Goal: Task Accomplishment & Management: Manage account settings

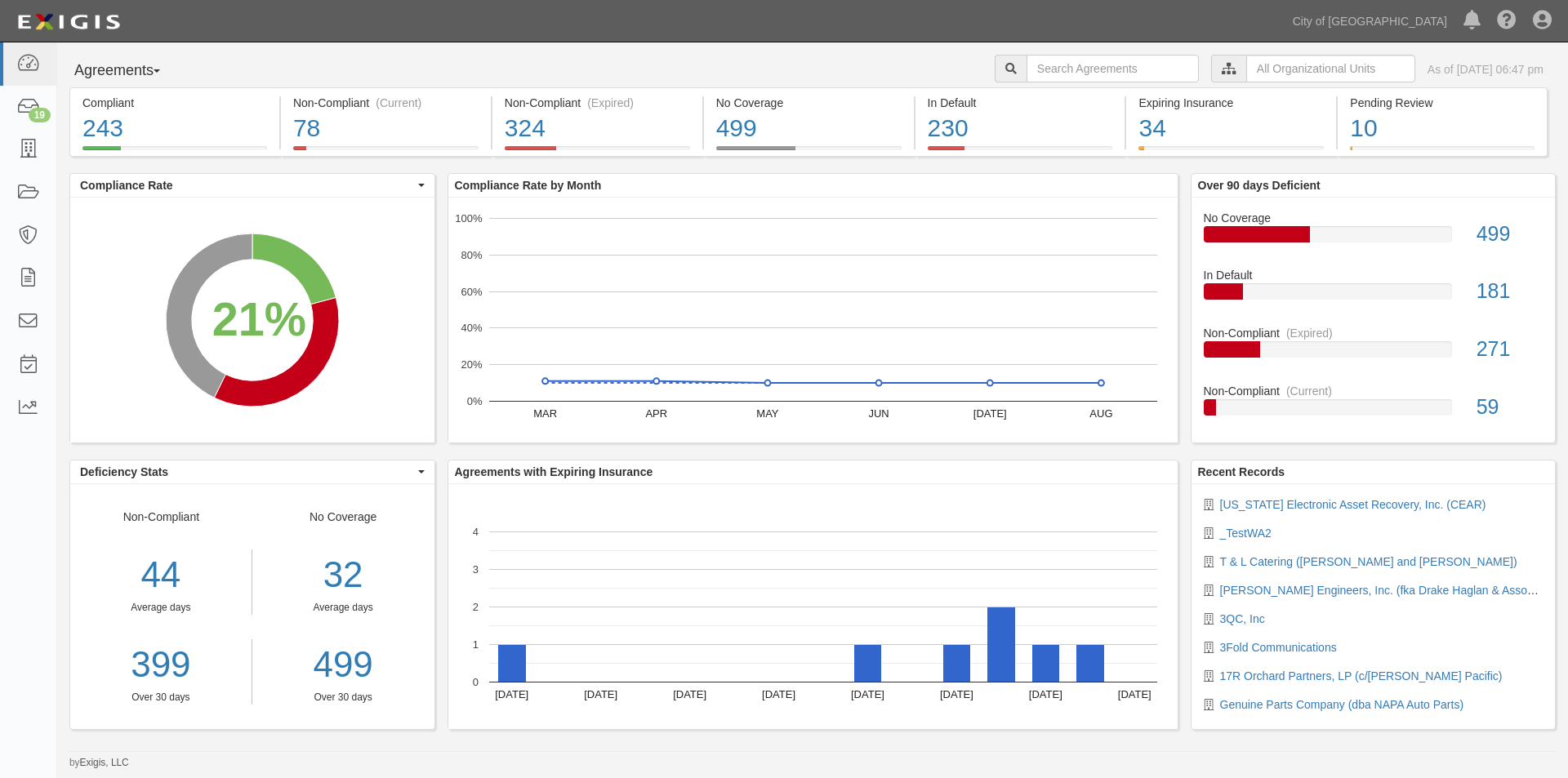
click at [33, 651] on div "Dashboard 19 Inbox Parties Agreements Coverages Documents Messages Tasks Reports" at bounding box center [29, 410] width 58 height 735
click at [32, 118] on div "19" at bounding box center [39, 115] width 22 height 15
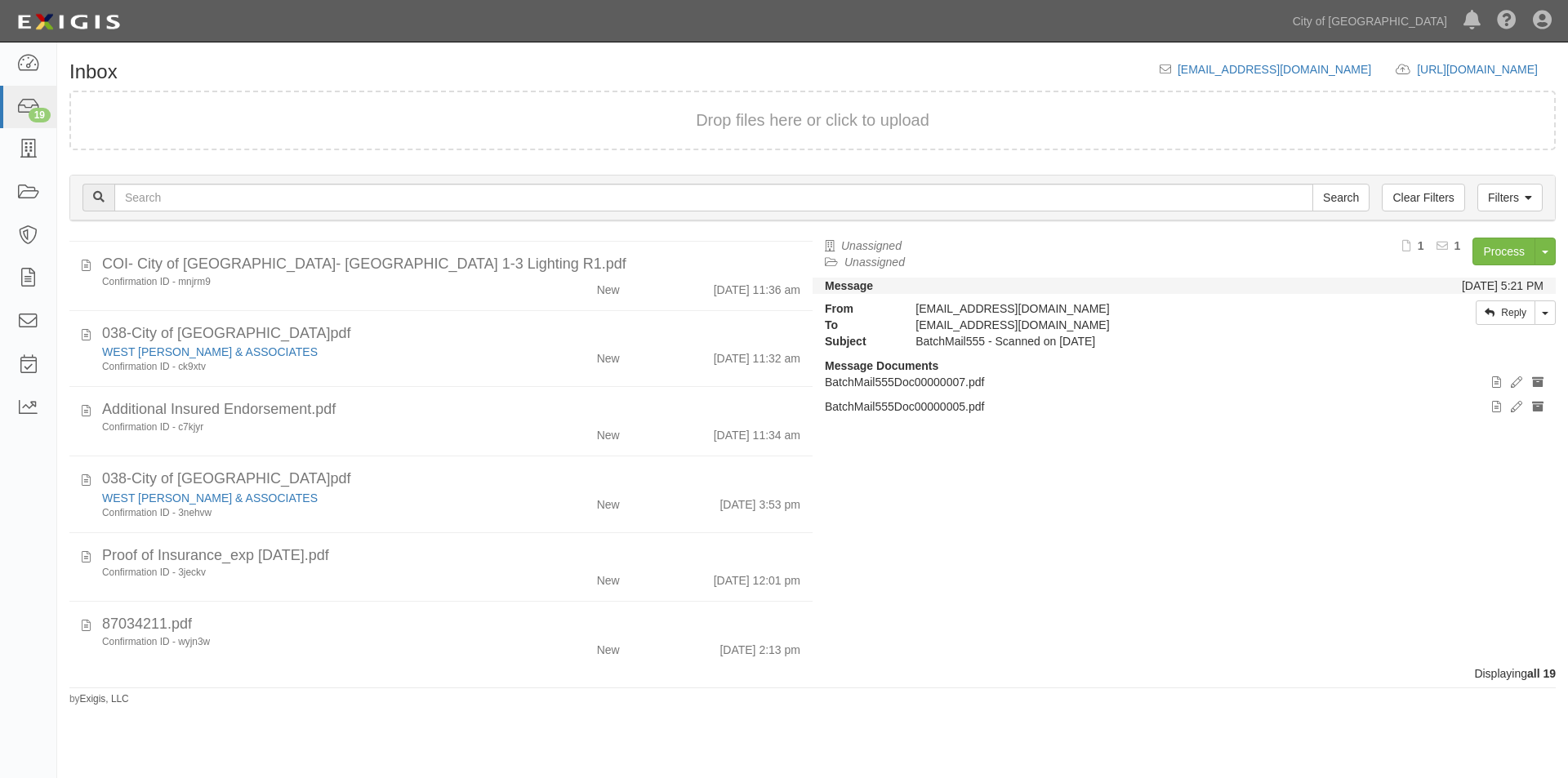
scroll to position [418, 0]
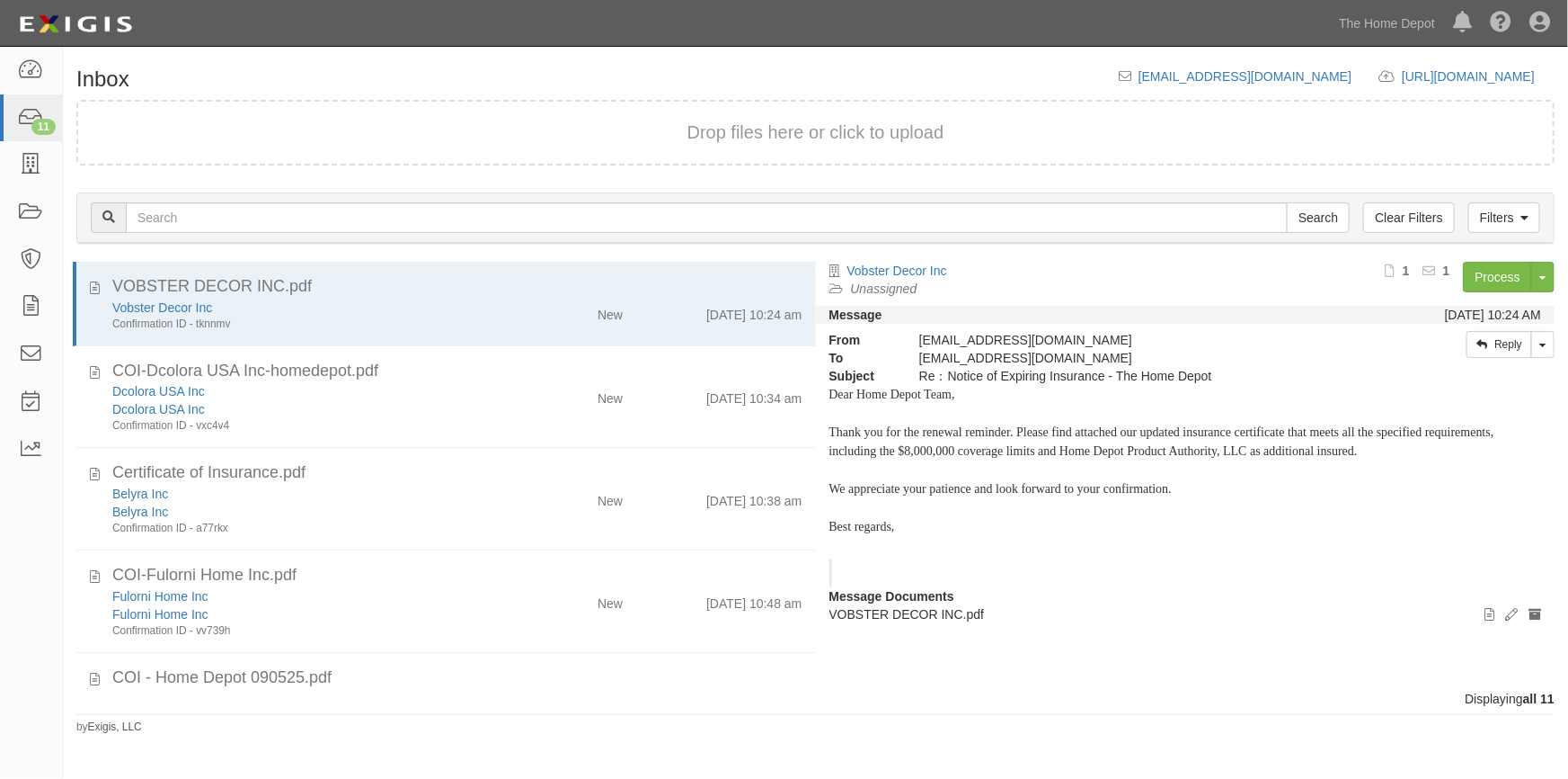
click at [461, 732] on div "Inbox inbox@thdmerchandising.complianz.com https://complianz.com/organizations/…" at bounding box center [816, 401] width 1506 height 667
